Goal: Task Accomplishment & Management: Use online tool/utility

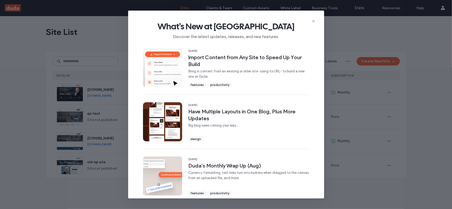
drag, startPoint x: 65, startPoint y: 162, endPoint x: 67, endPoint y: 163, distance: 2.8
click at [66, 163] on div "What's New at [GEOGRAPHIC_DATA] Discover the latest updates, releases, and new …" at bounding box center [226, 104] width 452 height 209
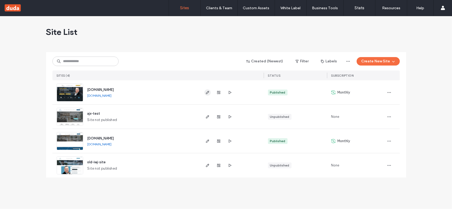
click at [207, 92] on icon "button" at bounding box center [208, 93] width 4 height 4
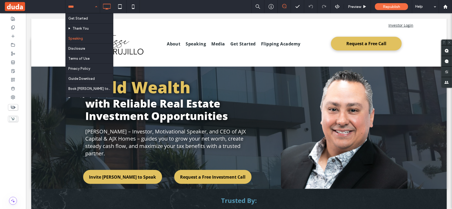
scroll to position [89, 0]
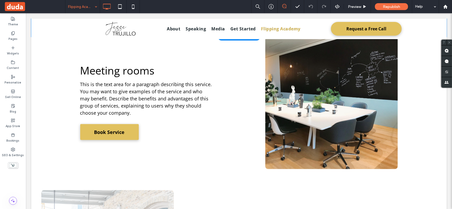
scroll to position [450, 0]
